Goal: Information Seeking & Learning: Learn about a topic

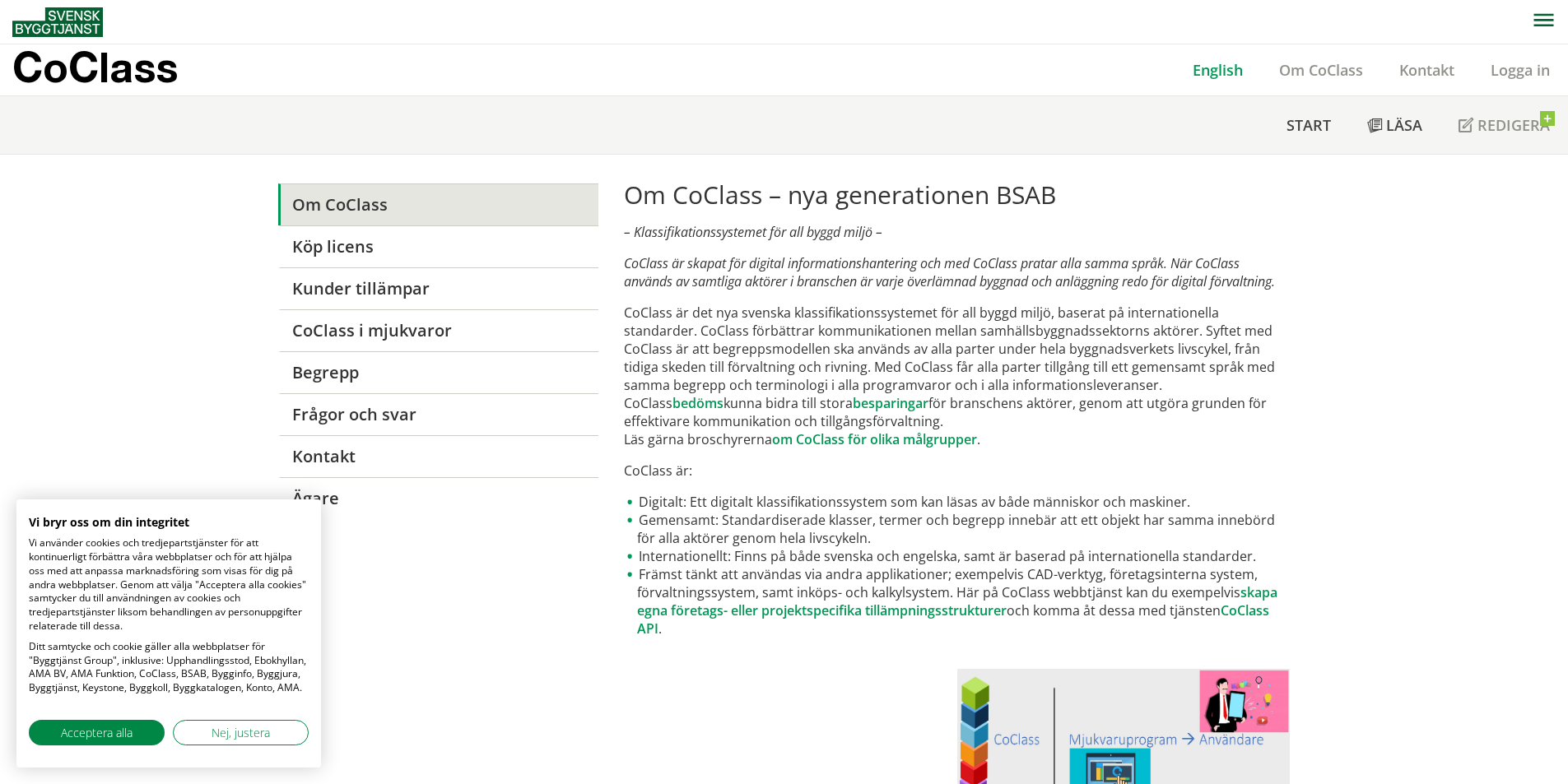
click at [1229, 76] on link "English" at bounding box center [1218, 70] width 86 height 19
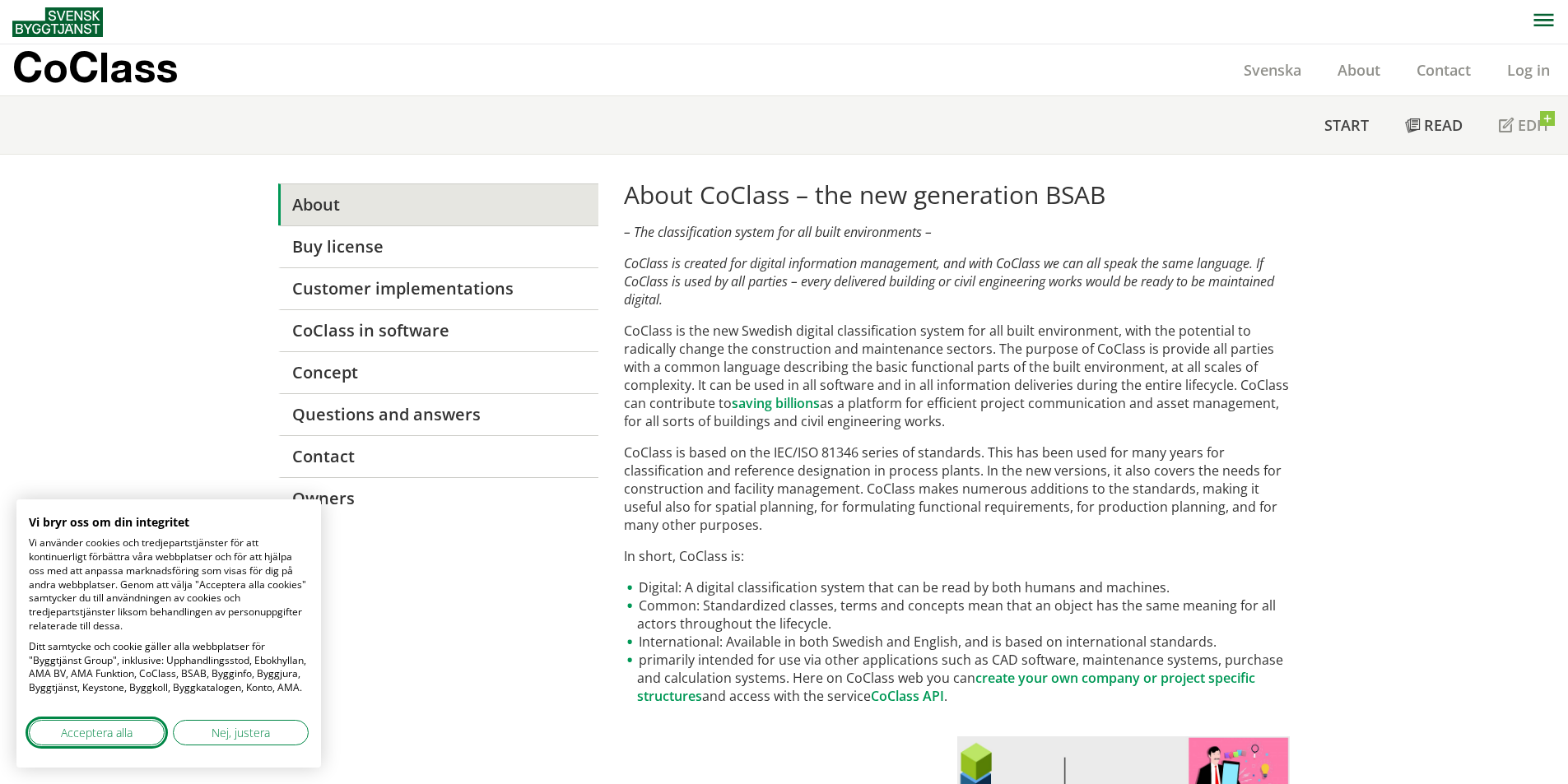
click at [117, 731] on span "Acceptera alla" at bounding box center [96, 733] width 71 height 18
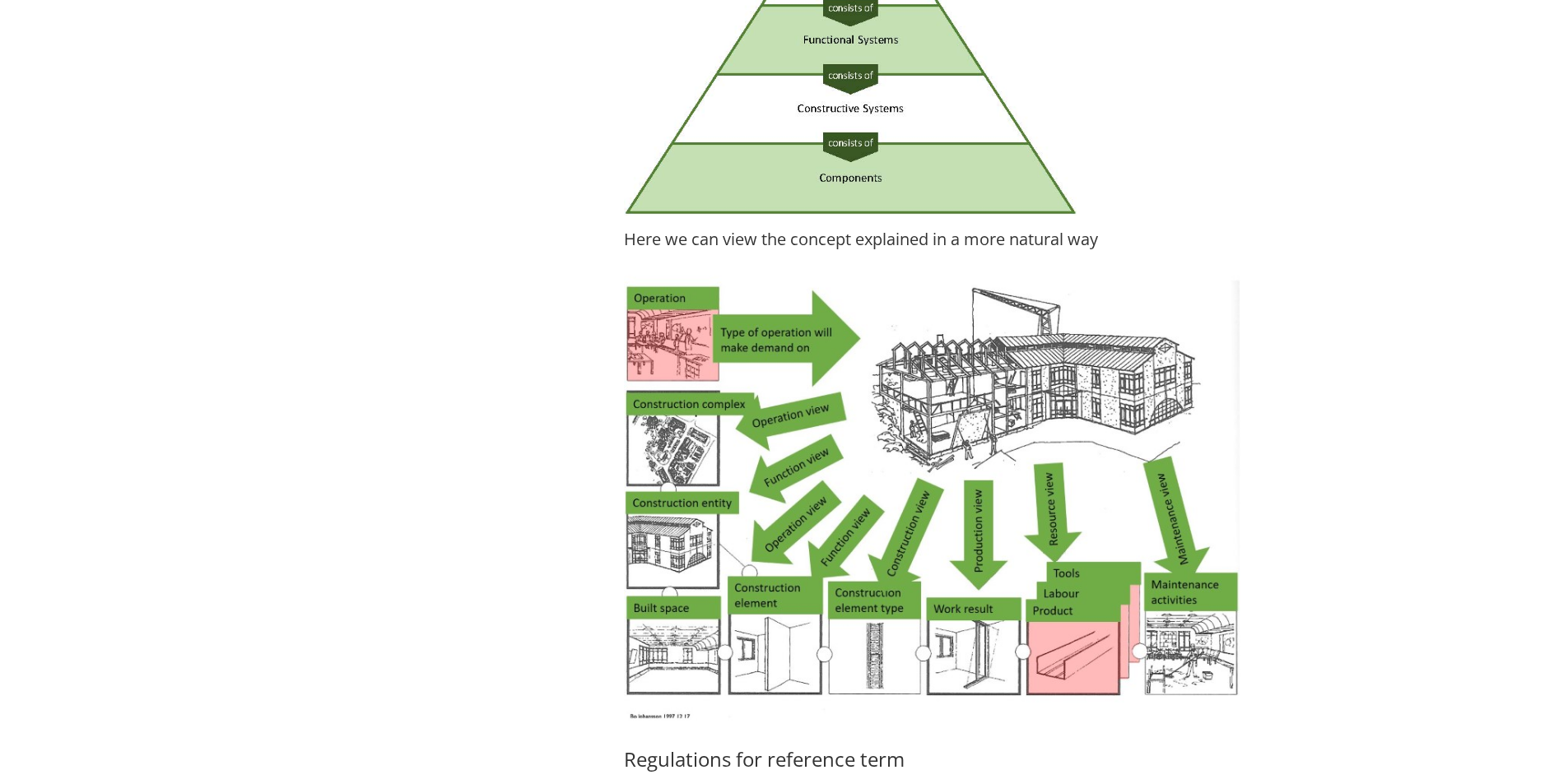
scroll to position [3126, 0]
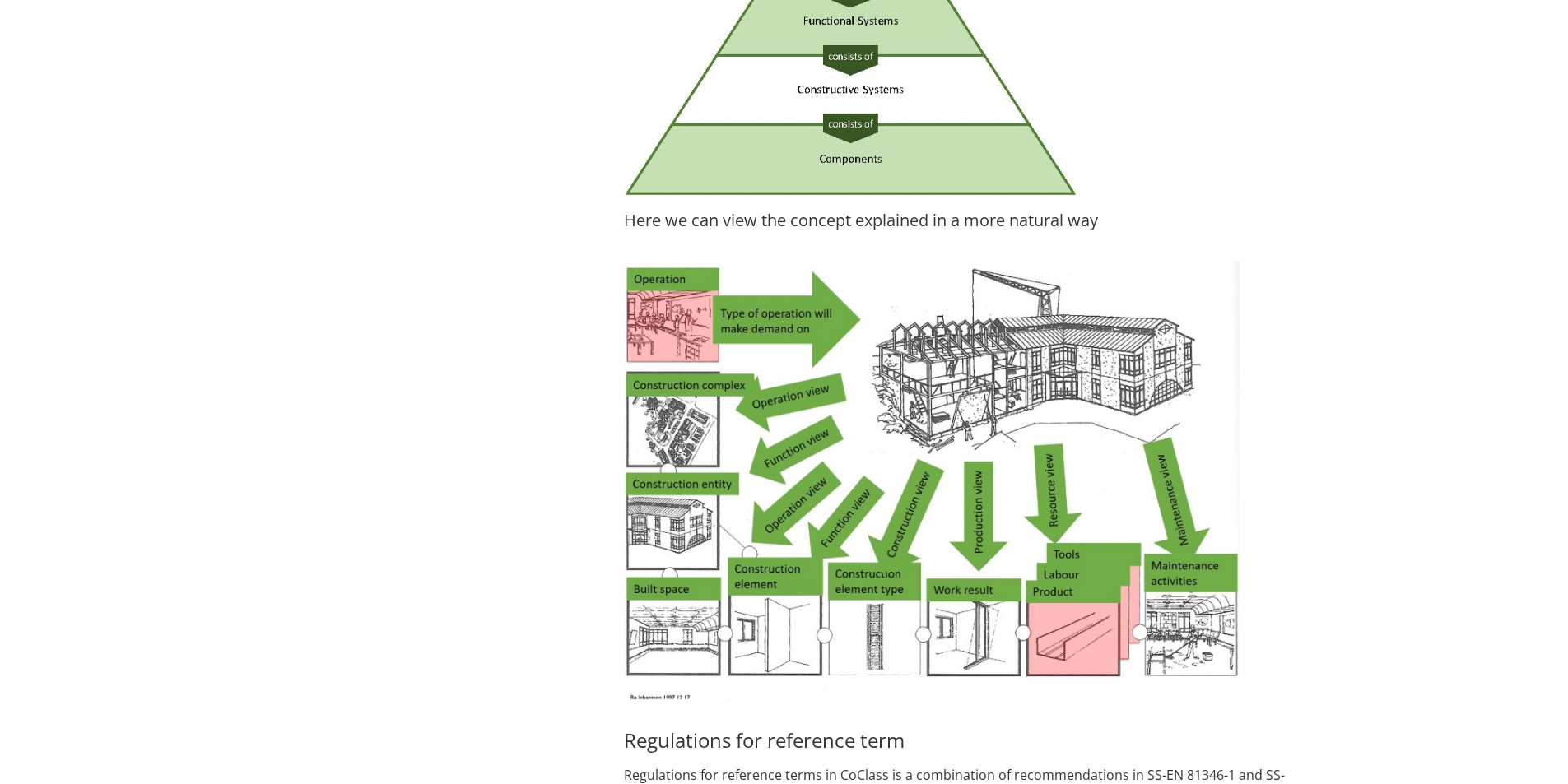
click at [739, 546] on img at bounding box center [932, 480] width 616 height 471
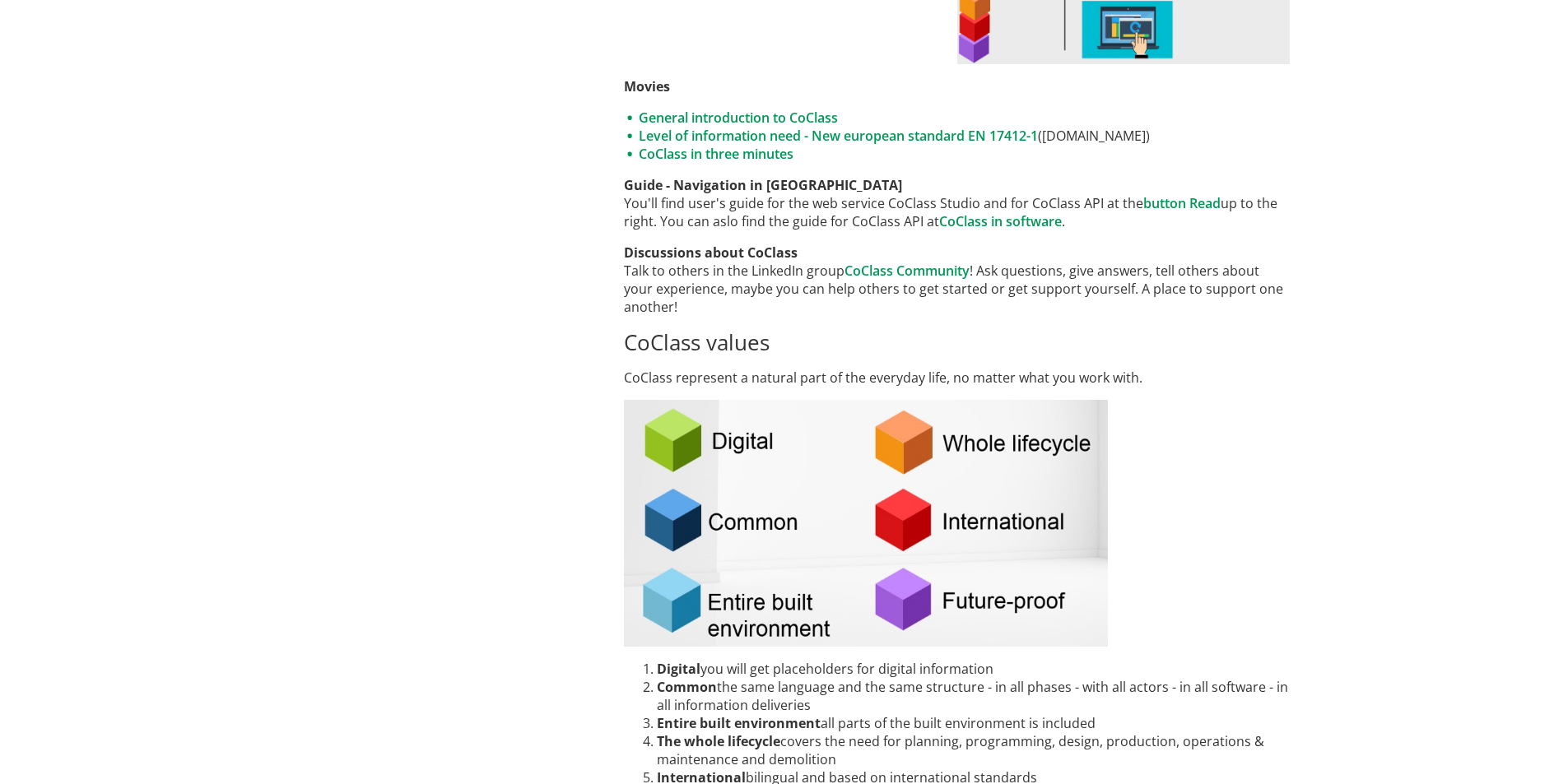
scroll to position [823, 0]
click at [715, 153] on link "CoClass in three minutes" at bounding box center [717, 155] width 155 height 18
